Goal: Task Accomplishment & Management: Complete application form

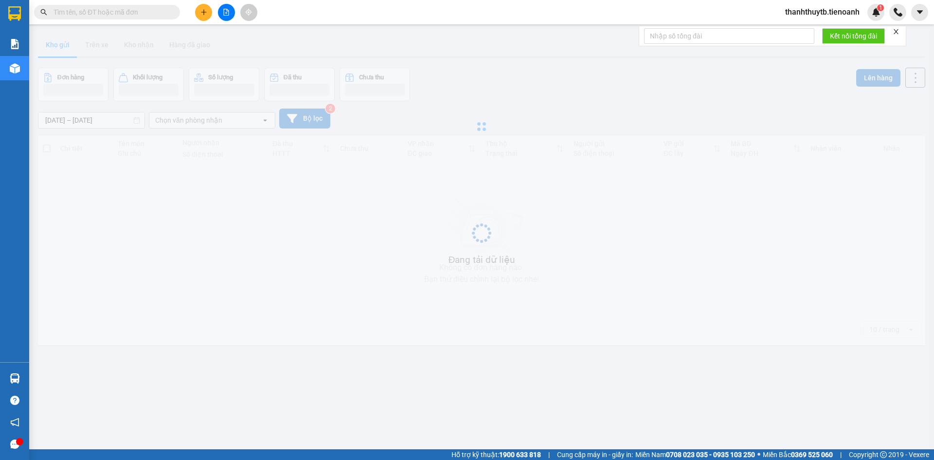
click at [159, 12] on input "text" at bounding box center [110, 12] width 115 height 11
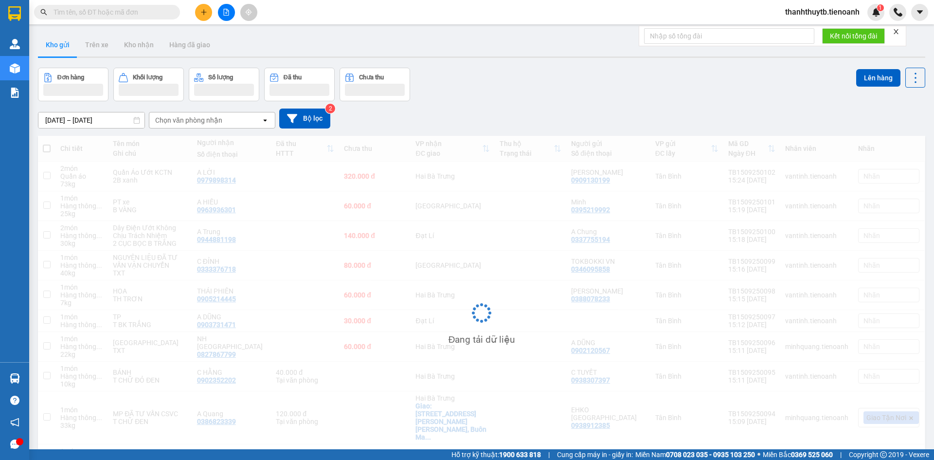
paste input "0938385695"
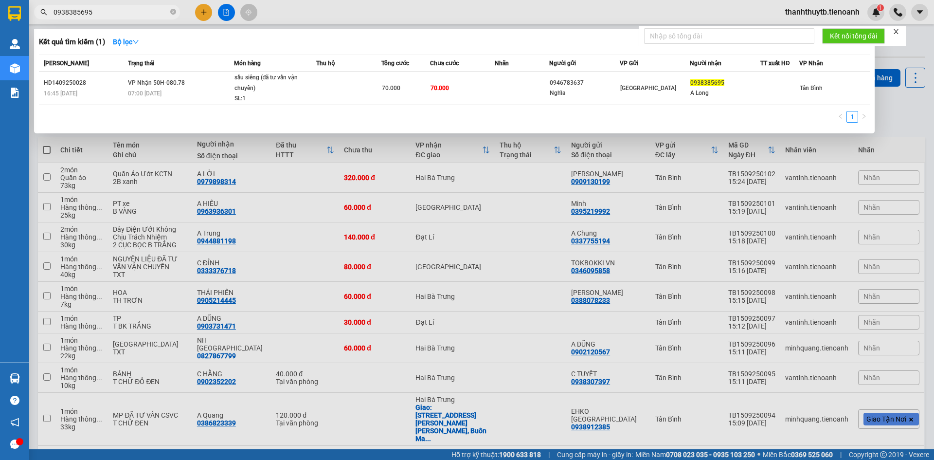
type input "0938385695"
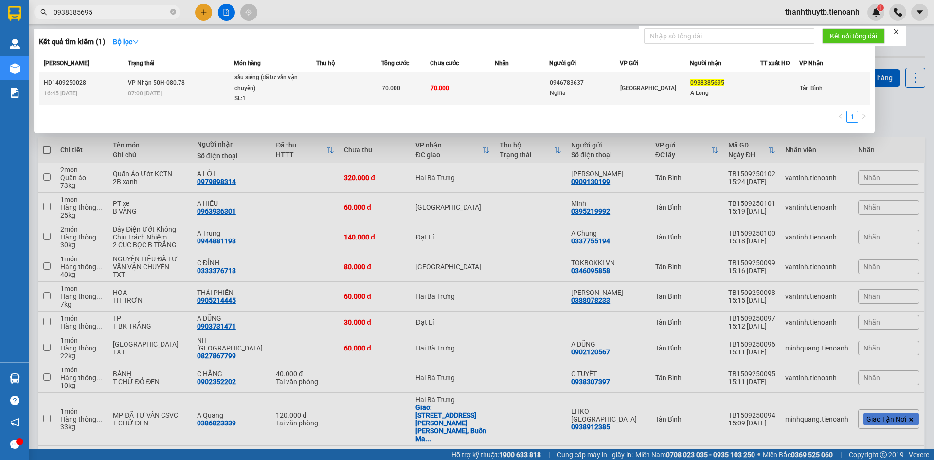
click at [734, 81] on div "0938385695" at bounding box center [725, 83] width 70 height 10
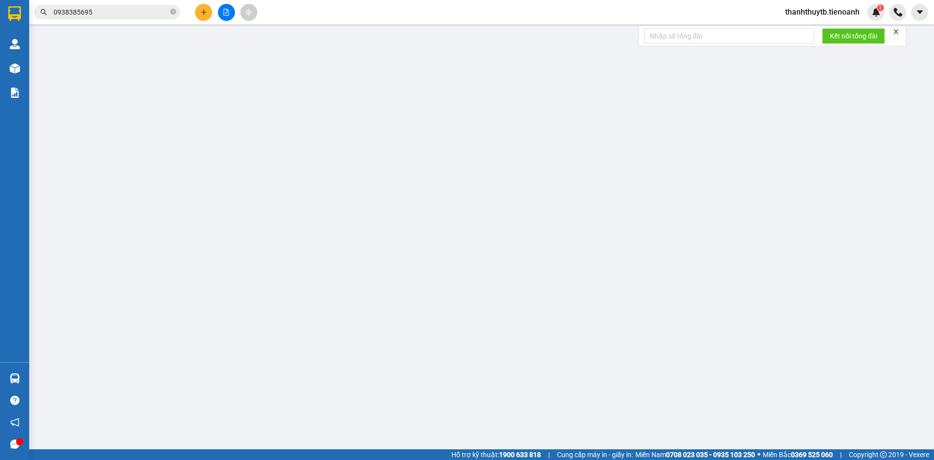
type input "0938385695"
type input "A Long"
type input "0946783637"
type input "Nghĩa"
type input "70.000"
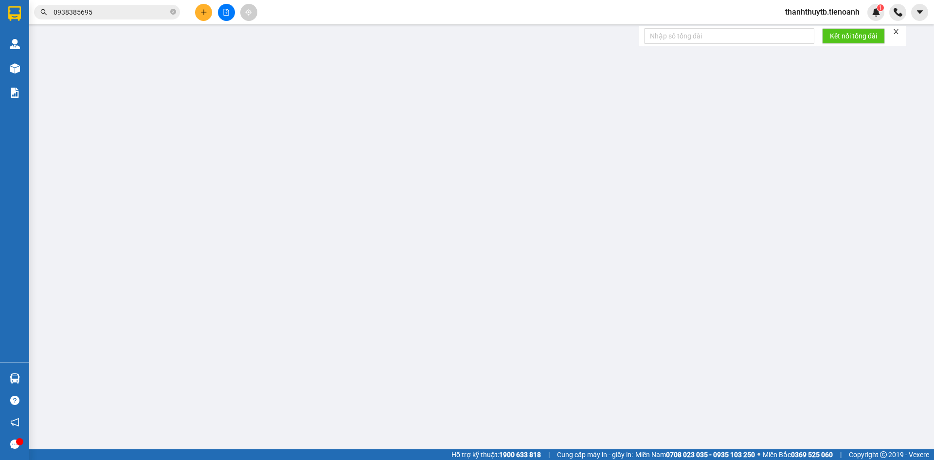
type input "70.000"
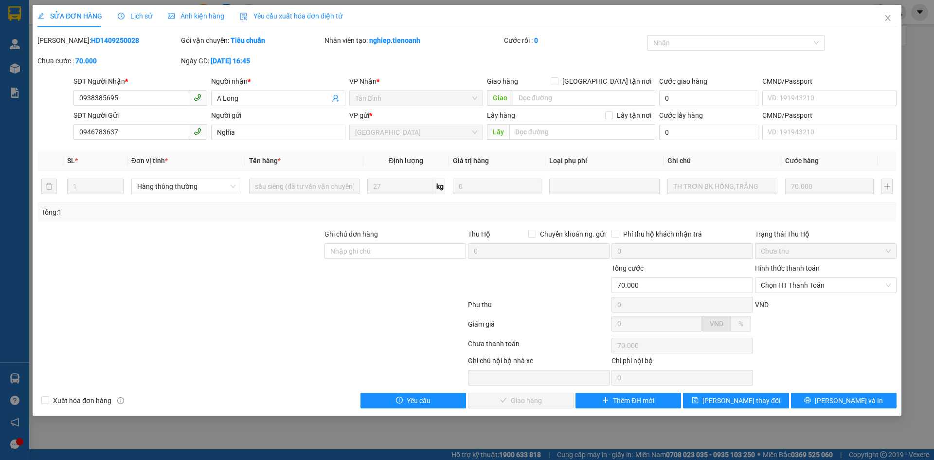
click at [132, 16] on span "Lịch sử" at bounding box center [135, 16] width 35 height 8
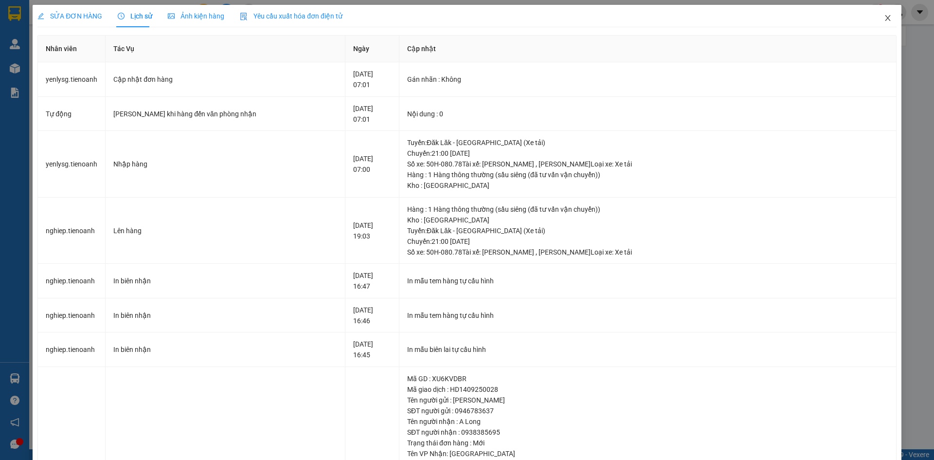
click at [885, 21] on icon "close" at bounding box center [887, 18] width 5 height 6
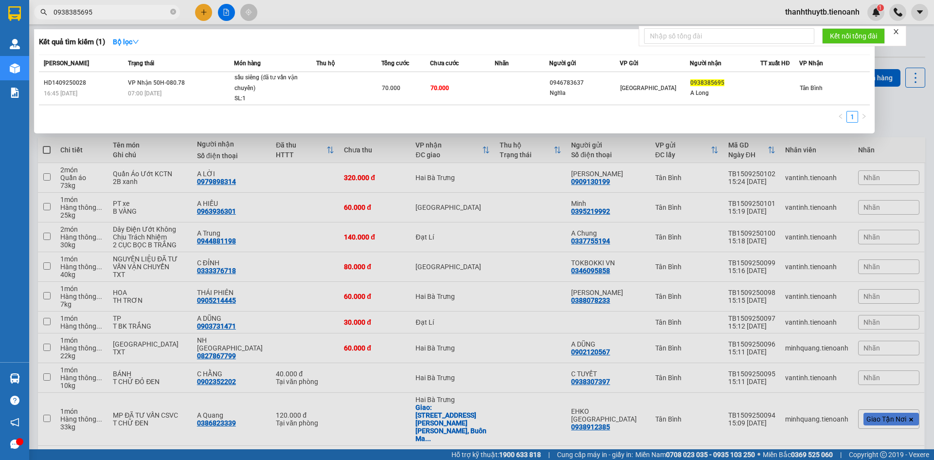
click at [154, 17] on input "0938385695" at bounding box center [110, 12] width 115 height 11
paste input "85551018"
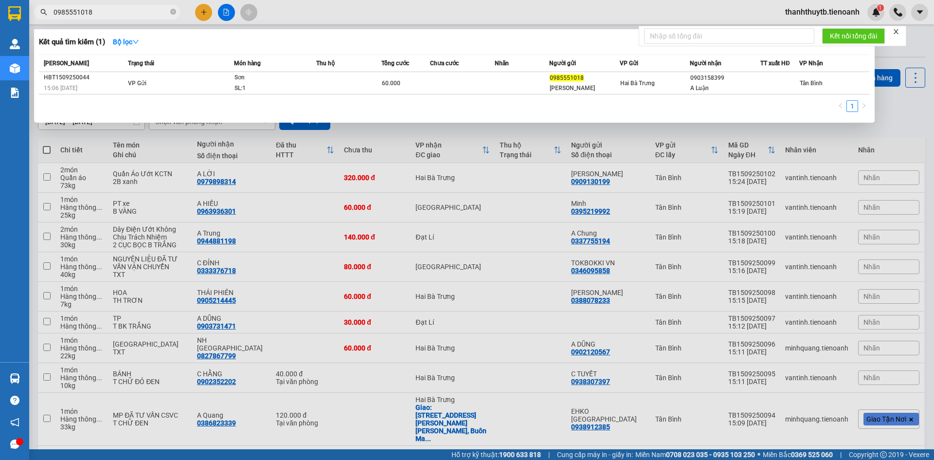
type input "0985551018"
click at [502, 106] on div "1" at bounding box center [454, 109] width 831 height 18
click at [501, 114] on div "1" at bounding box center [454, 109] width 831 height 18
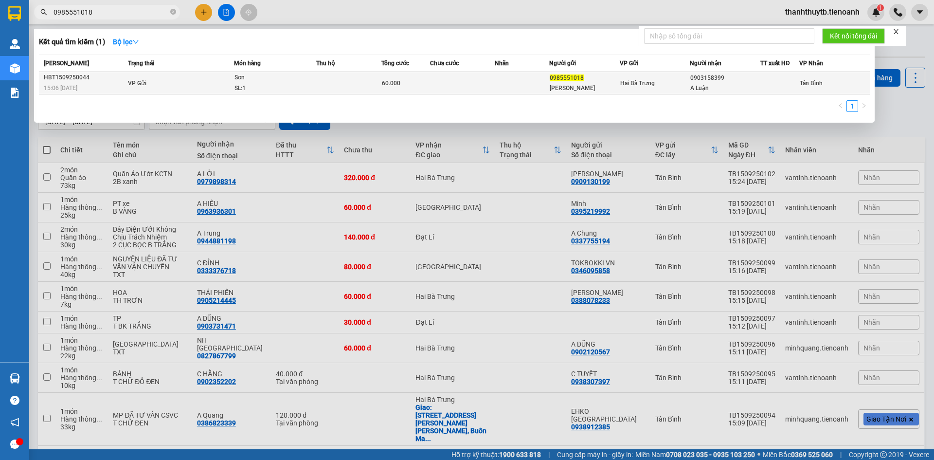
click at [509, 91] on td at bounding box center [522, 83] width 54 height 22
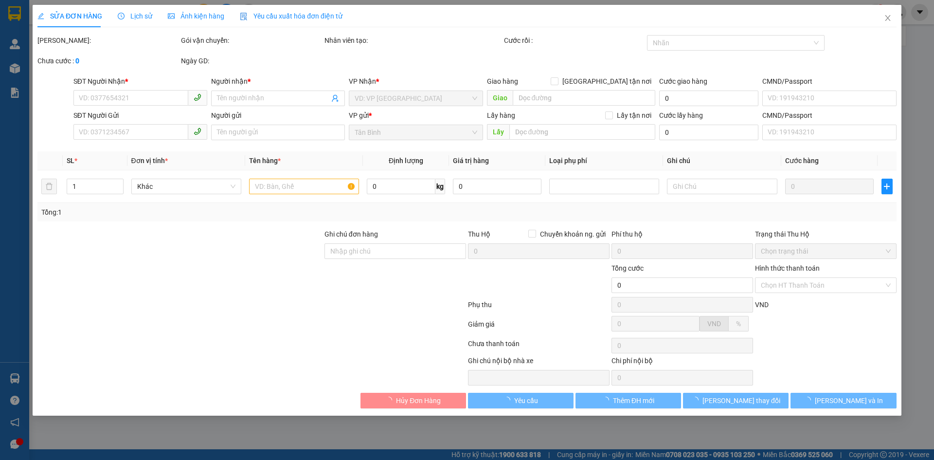
type input "0903158399"
type input "A Luận"
type input "0985551018"
type input "[PERSON_NAME]"
type input "60.000"
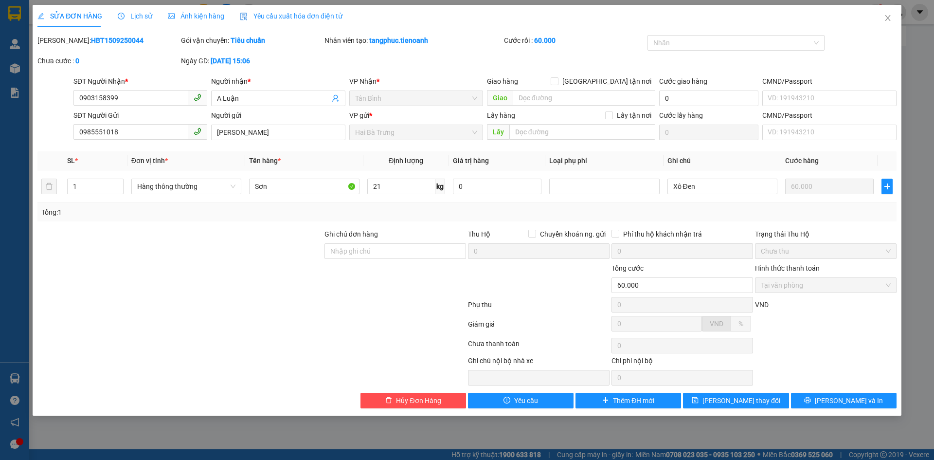
click at [248, 255] on div at bounding box center [179, 246] width 287 height 34
click at [422, 62] on div "[PERSON_NAME]: HBT1509250044 Gói vận chuyển: Tiêu chuẩn Nhân viên tạo: tangphuc…" at bounding box center [466, 55] width 861 height 41
click at [373, 133] on span "Hai Bà Trưng" at bounding box center [416, 132] width 122 height 15
click at [392, 94] on span "Tân Bình" at bounding box center [416, 98] width 122 height 15
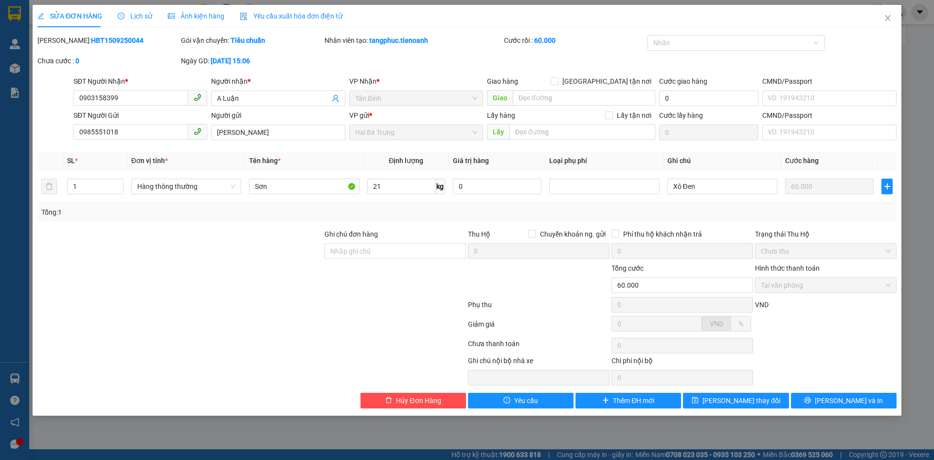
click at [418, 68] on div "[PERSON_NAME]: HBT1509250044 Gói vận chuyển: Tiêu chuẩn Nhân viên tạo: tangphuc…" at bounding box center [466, 55] width 861 height 41
click at [623, 26] on div "SỬA ĐƠN HÀNG Lịch sử Ảnh kiện hàng Yêu cầu xuất hóa đơn điện tử" at bounding box center [466, 16] width 859 height 22
click at [625, 24] on div "SỬA ĐƠN HÀNG Lịch sử Ảnh kiện hàng Yêu cầu xuất hóa đơn điện tử" at bounding box center [466, 16] width 859 height 22
click at [886, 18] on icon "close" at bounding box center [888, 18] width 8 height 8
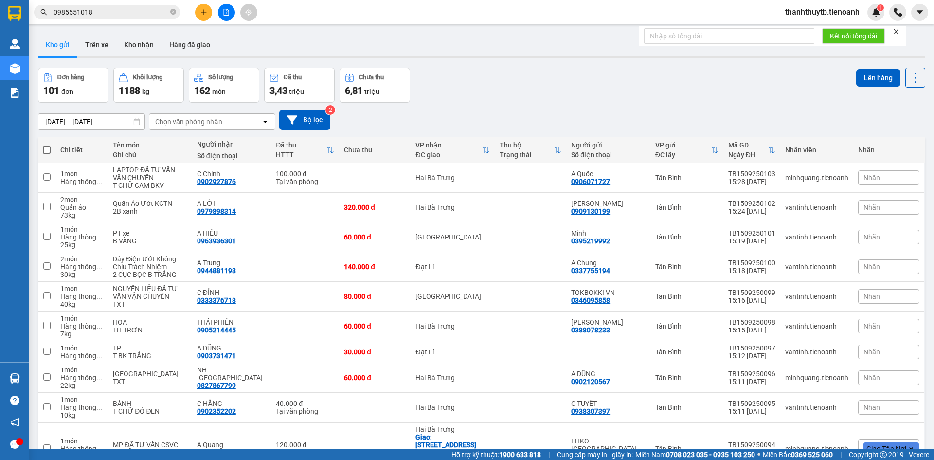
click at [539, 47] on div "Kho gửi Trên xe Kho nhận Hàng đã giao" at bounding box center [481, 46] width 887 height 26
click at [440, 17] on div "Kết quả tìm kiếm ( 1 ) Bộ lọc Mã ĐH Trạng thái Món hàng Thu hộ Tổng cước Chưa c…" at bounding box center [467, 12] width 934 height 24
click at [530, 34] on div "Kho gửi Trên xe Kho nhận Hàng đã giao" at bounding box center [481, 46] width 887 height 26
click at [120, 8] on input "0985551018" at bounding box center [110, 12] width 115 height 11
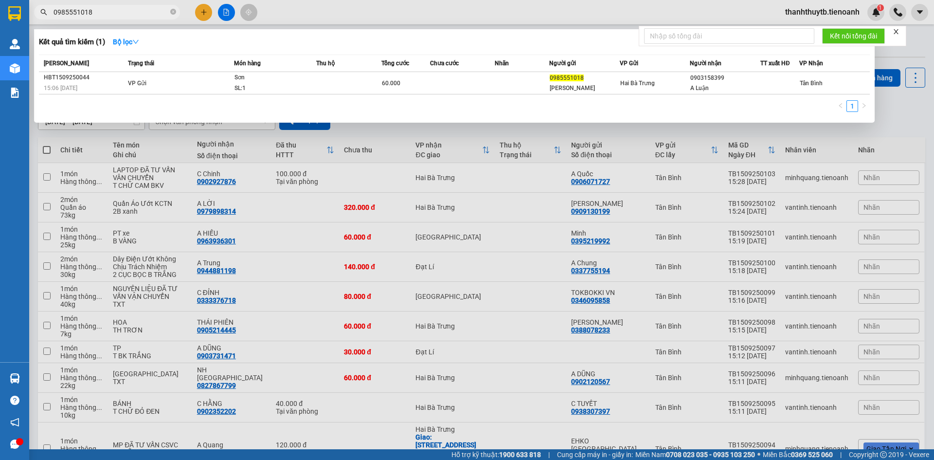
click at [530, 15] on div at bounding box center [467, 230] width 934 height 460
